Goal: Transaction & Acquisition: Book appointment/travel/reservation

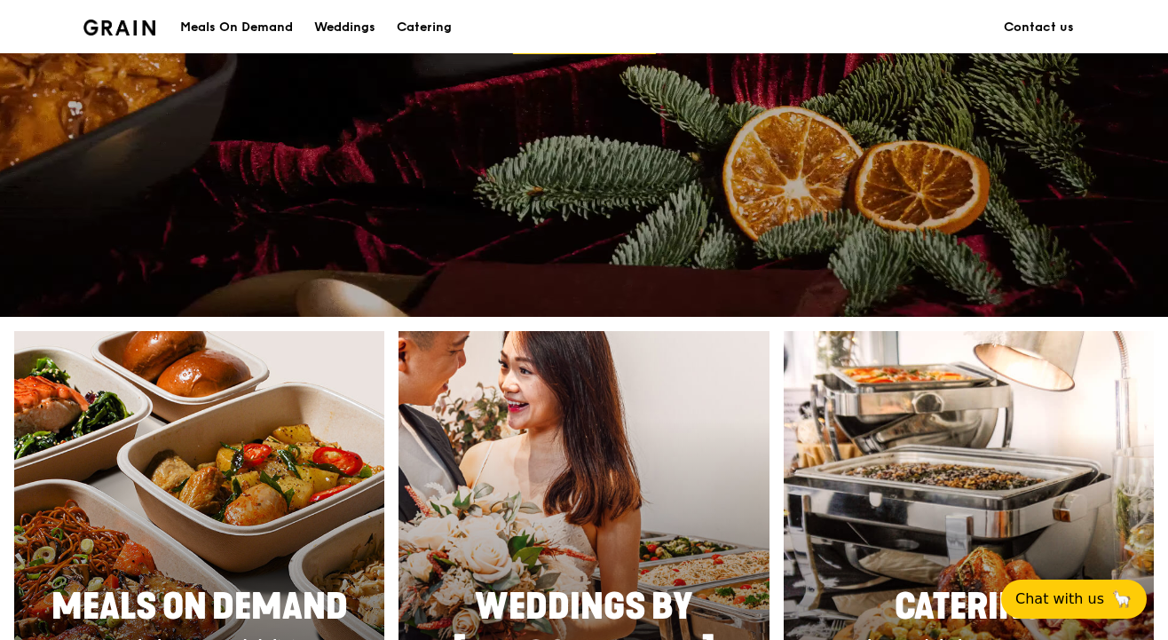
scroll to position [399, 0]
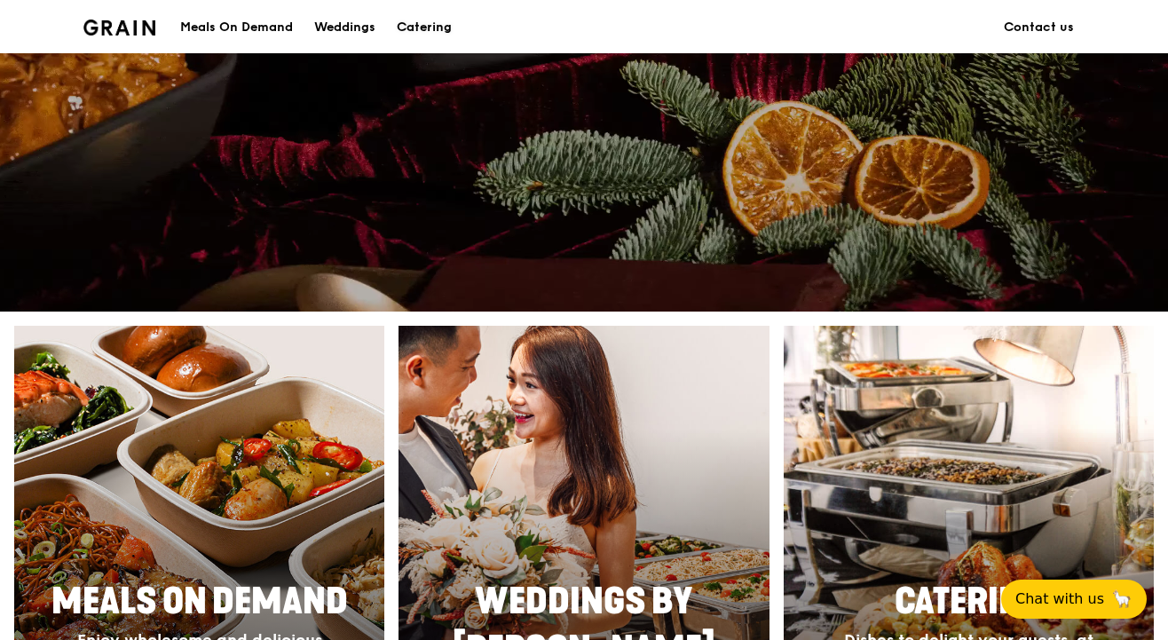
click at [432, 36] on div "Catering" at bounding box center [424, 27] width 55 height 53
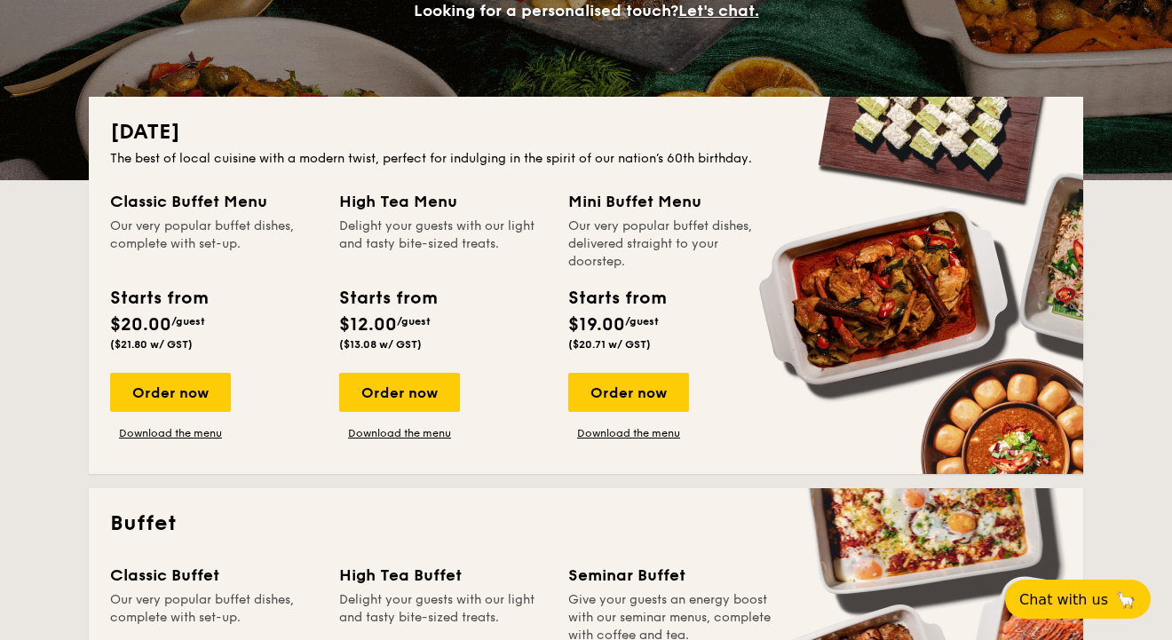
scroll to position [318, 0]
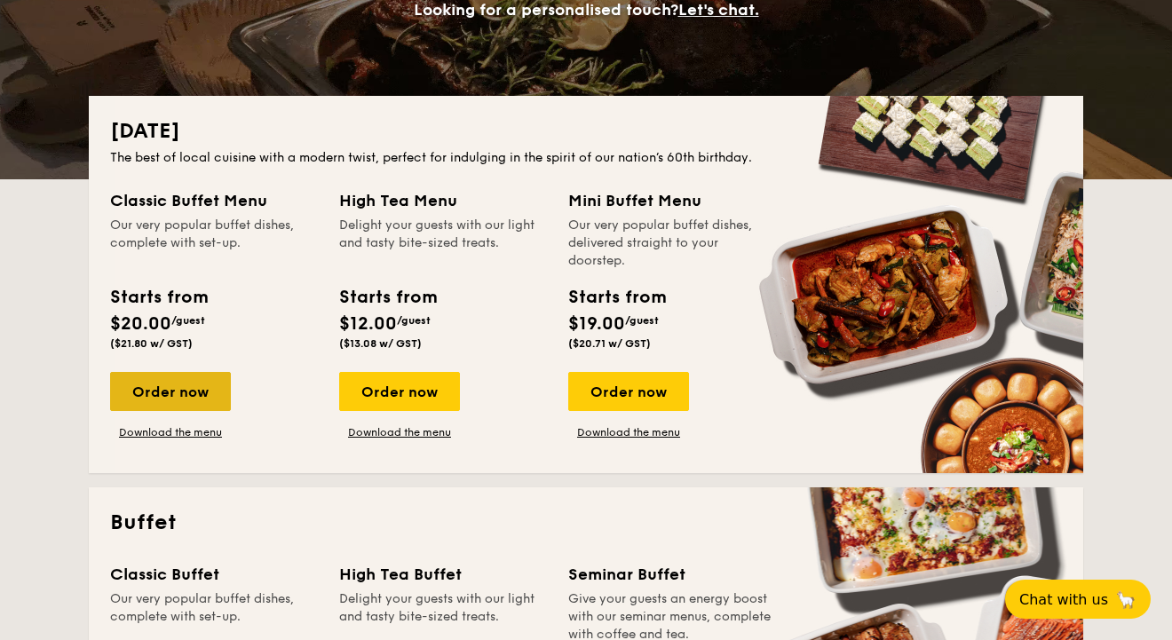
click at [204, 395] on div "Order now" at bounding box center [170, 391] width 121 height 39
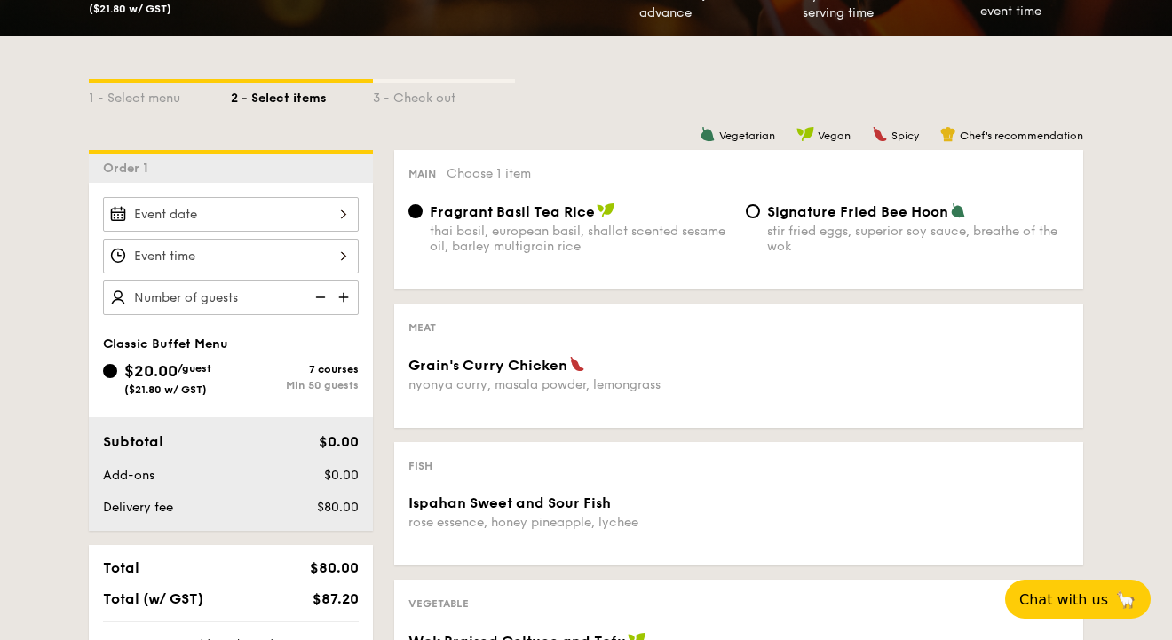
scroll to position [342, 0]
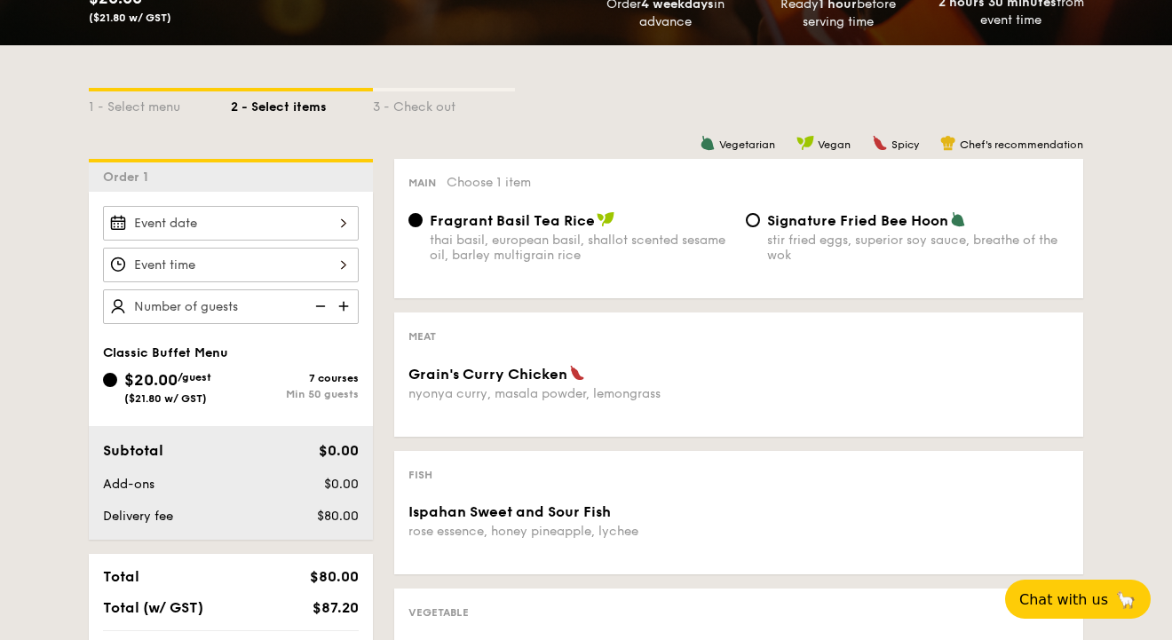
click at [348, 204] on div "Classic Buffet Menu $20.00 /guest ($21.80 w/ GST) 7 courses Min 50 guests Subto…" at bounding box center [231, 366] width 284 height 348
click at [343, 223] on div at bounding box center [231, 223] width 256 height 35
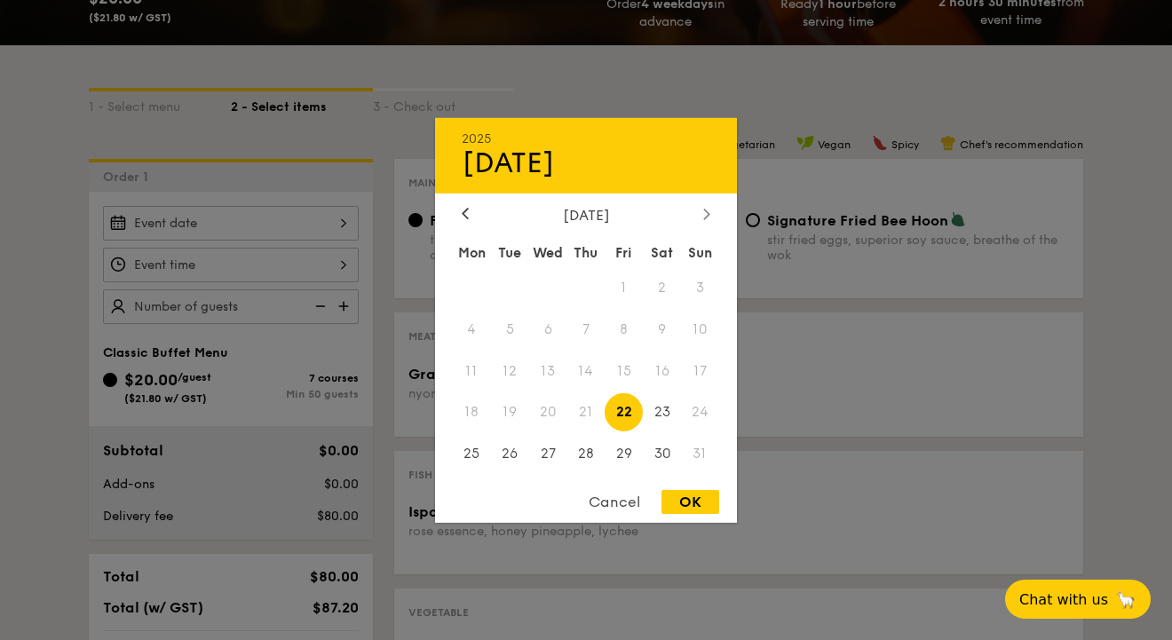
click at [703, 213] on icon at bounding box center [706, 214] width 7 height 12
click at [709, 217] on icon at bounding box center [706, 214] width 7 height 12
click at [696, 214] on div "[DATE]" at bounding box center [586, 214] width 249 height 17
click at [462, 208] on icon at bounding box center [465, 214] width 7 height 12
click at [509, 322] on span "9" at bounding box center [510, 329] width 38 height 38
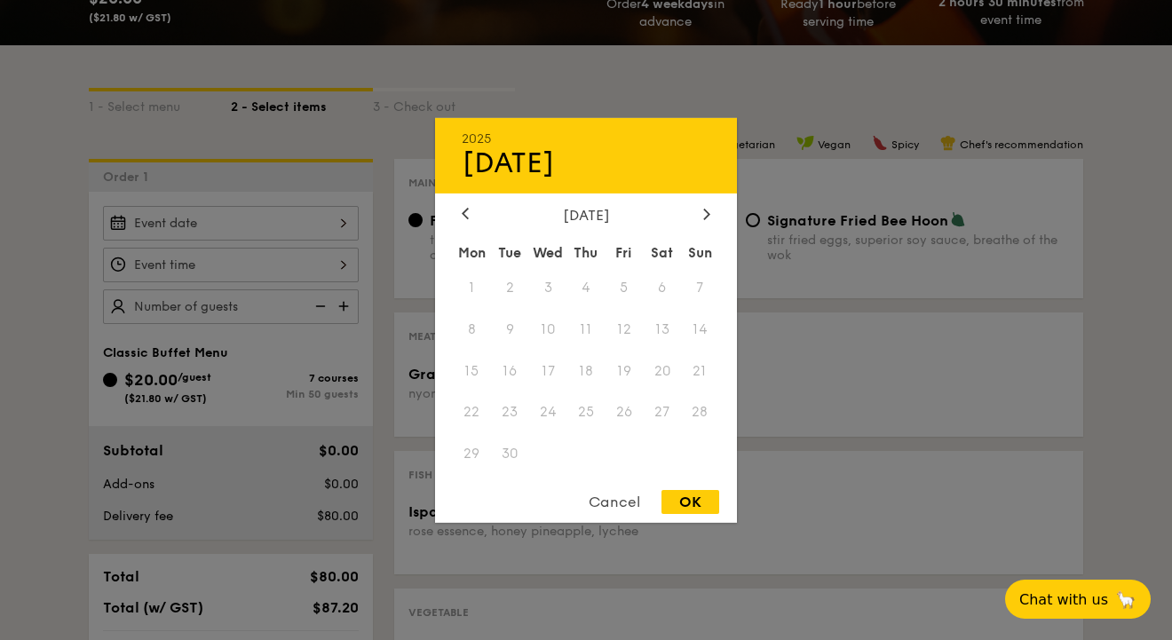
click at [48, 412] on div at bounding box center [586, 320] width 1172 height 640
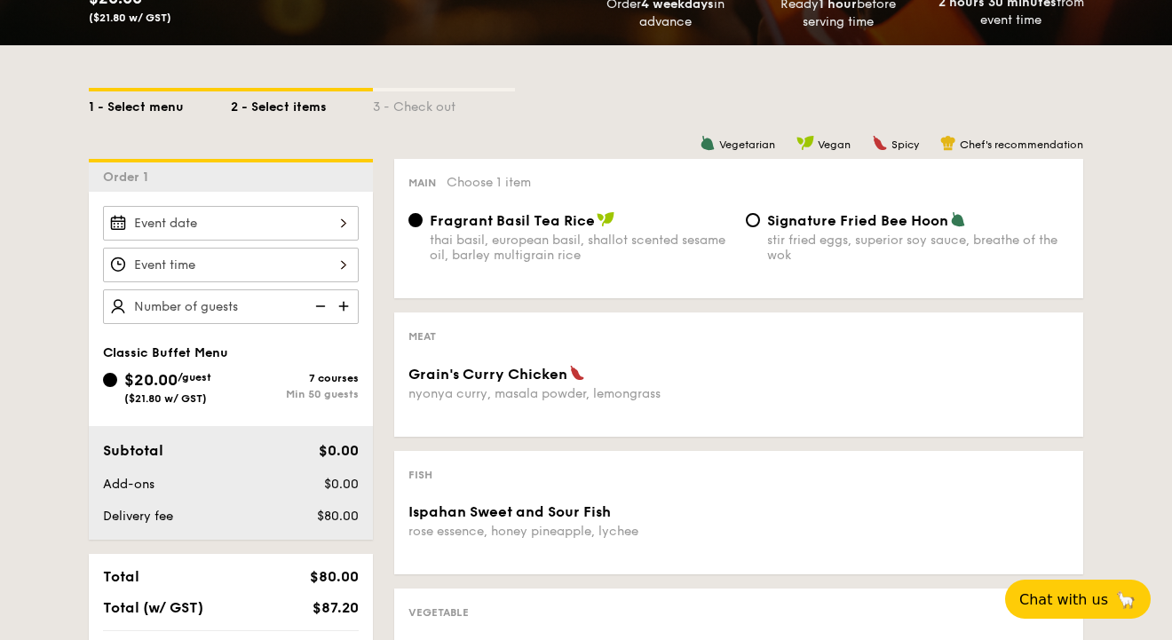
click at [157, 101] on div "1 - Select menu" at bounding box center [160, 103] width 142 height 25
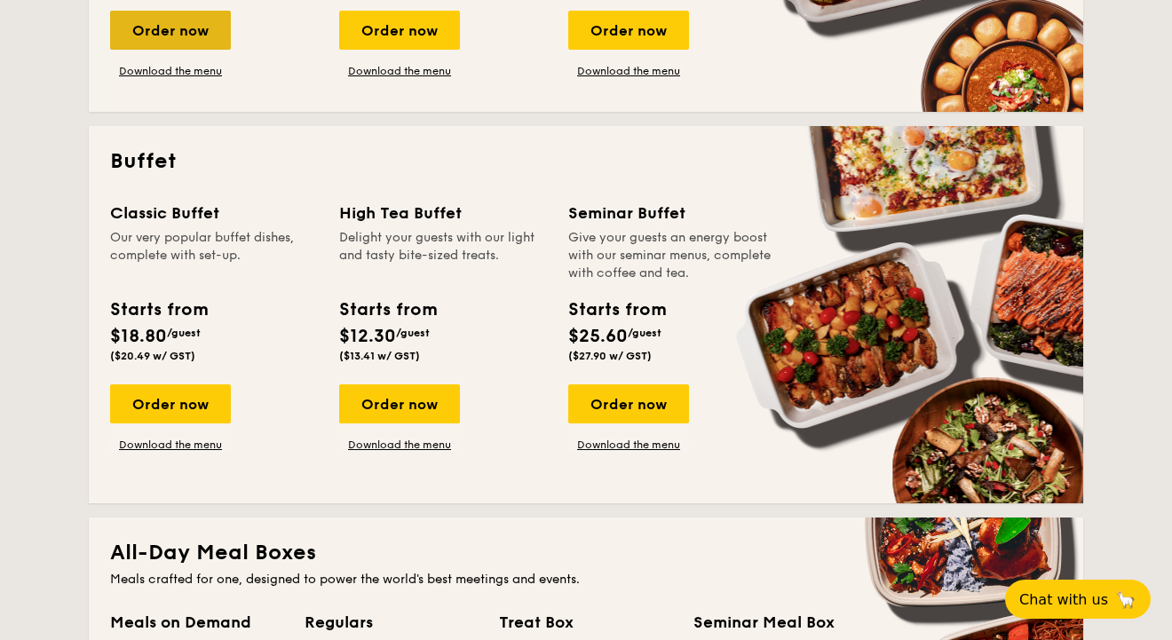
scroll to position [671, 0]
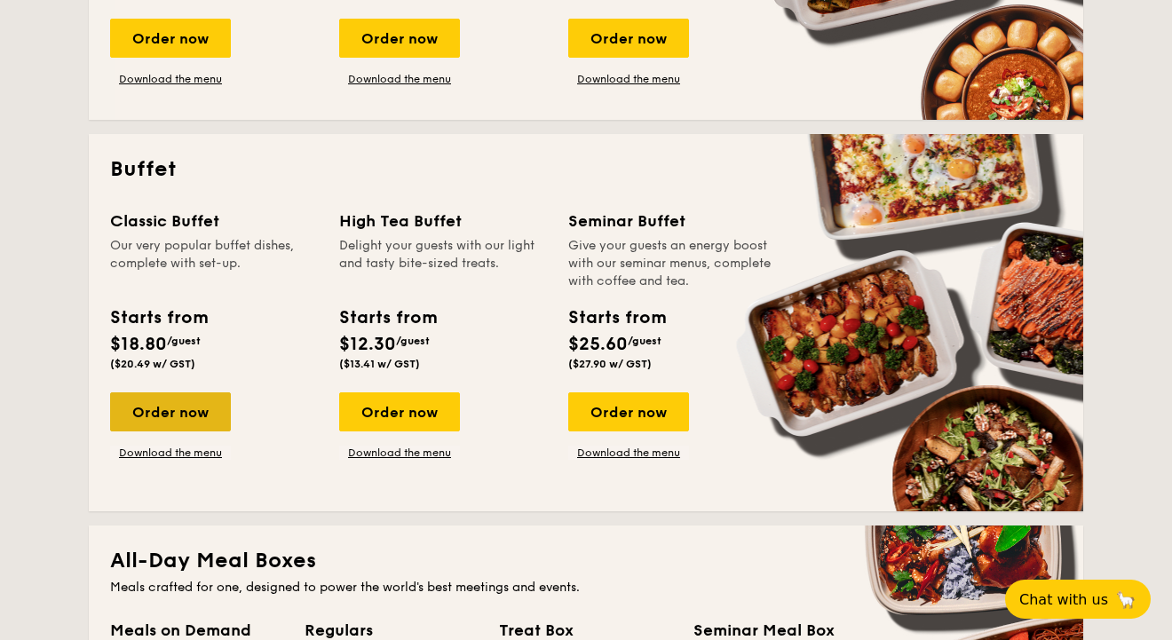
click at [193, 413] on div "Order now" at bounding box center [170, 411] width 121 height 39
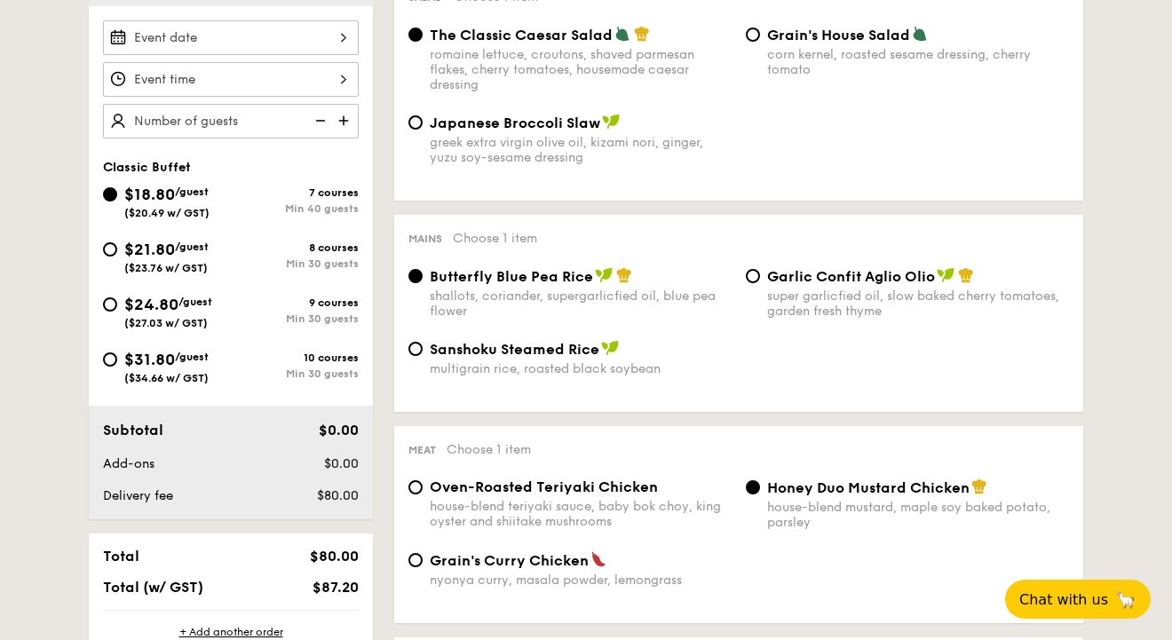
scroll to position [530, 0]
